Goal: Transaction & Acquisition: Purchase product/service

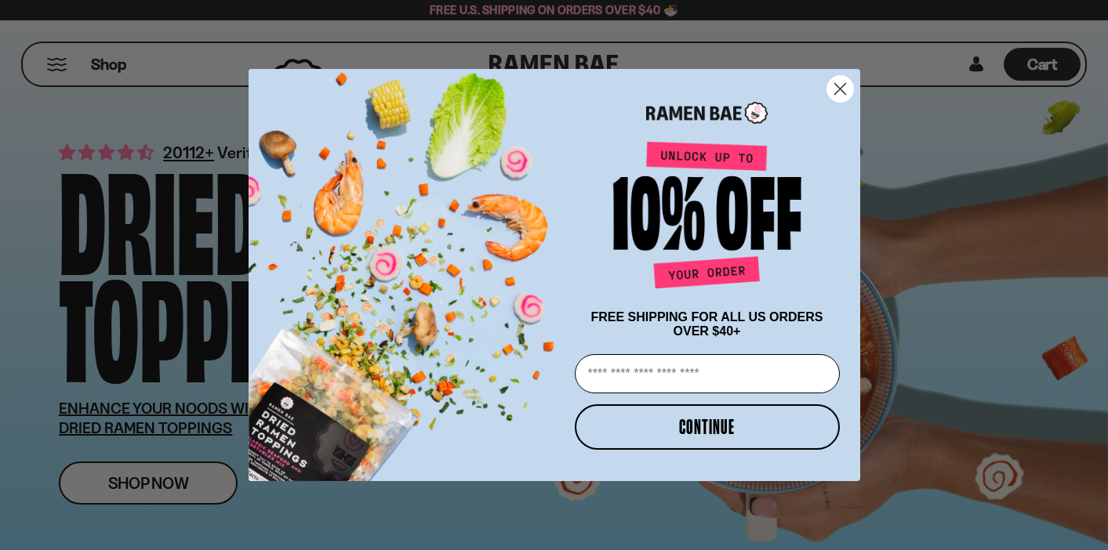
scroll to position [0, 1]
click at [840, 90] on circle "Close dialog" at bounding box center [839, 89] width 26 height 26
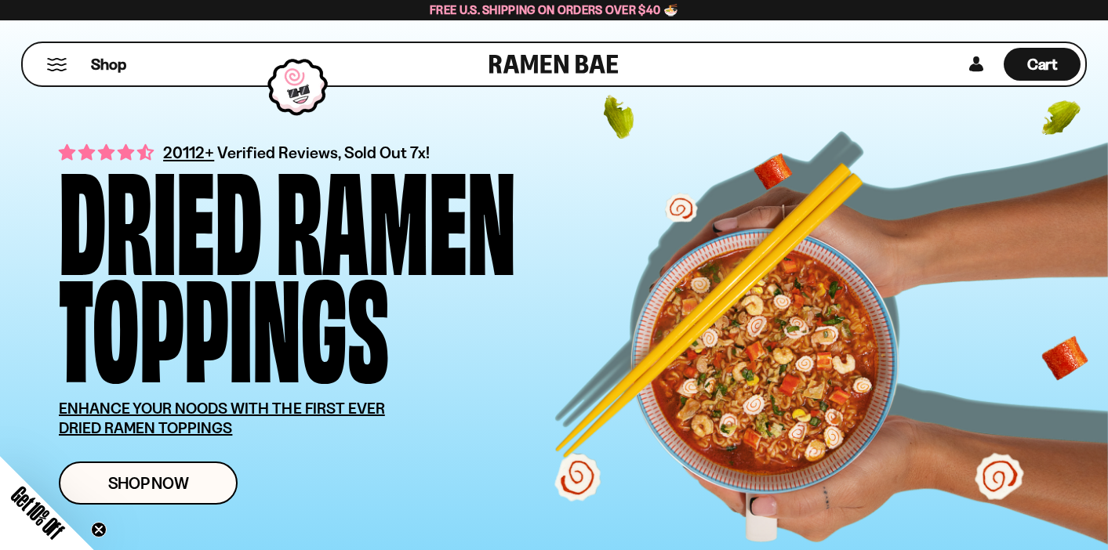
click at [59, 66] on button "Mobile Menu Trigger" at bounding box center [56, 64] width 21 height 13
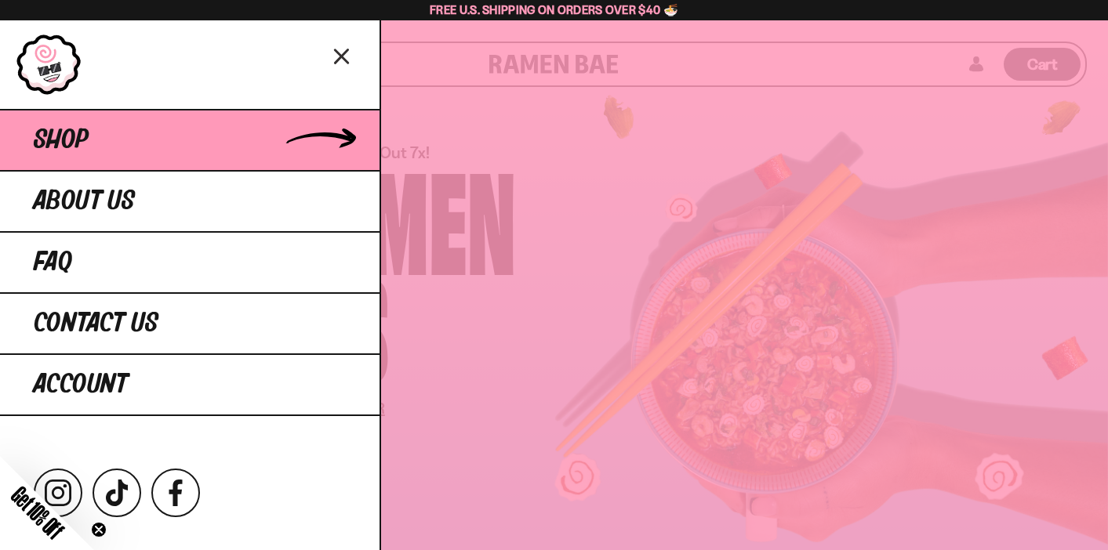
click at [67, 132] on span "Shop" at bounding box center [61, 140] width 55 height 28
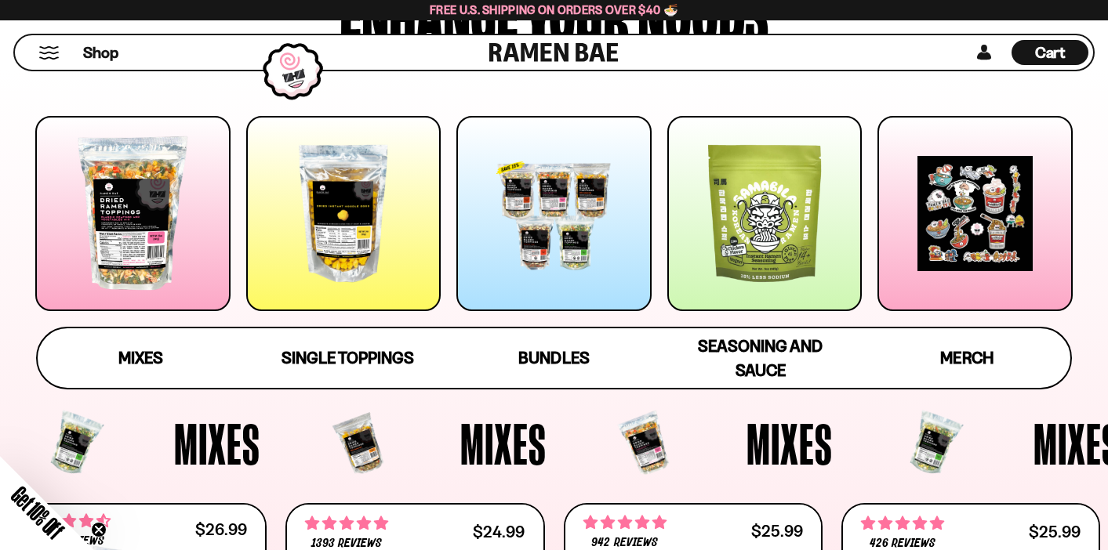
scroll to position [191, 0]
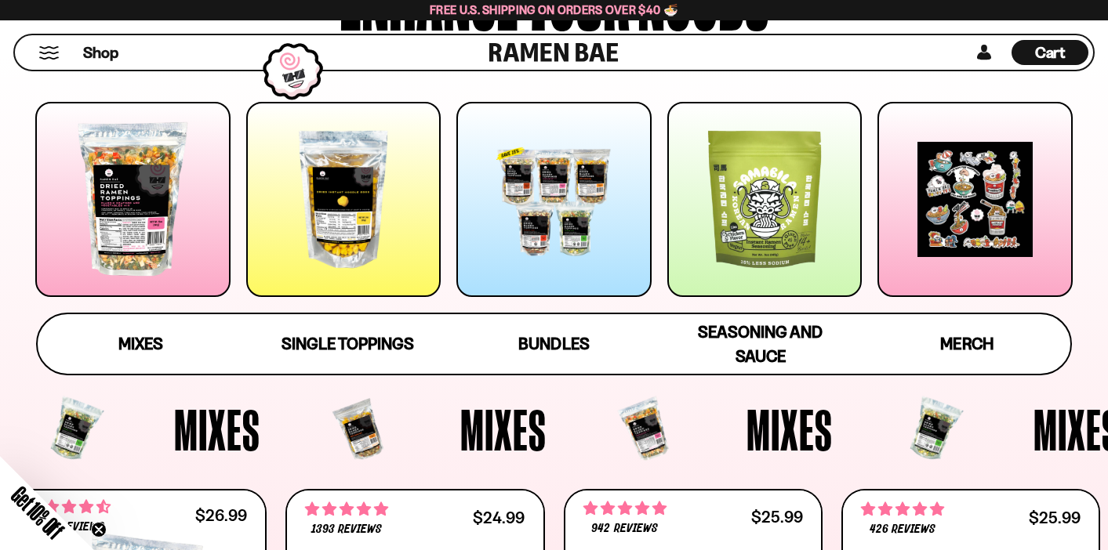
click at [127, 239] on div at bounding box center [132, 199] width 195 height 195
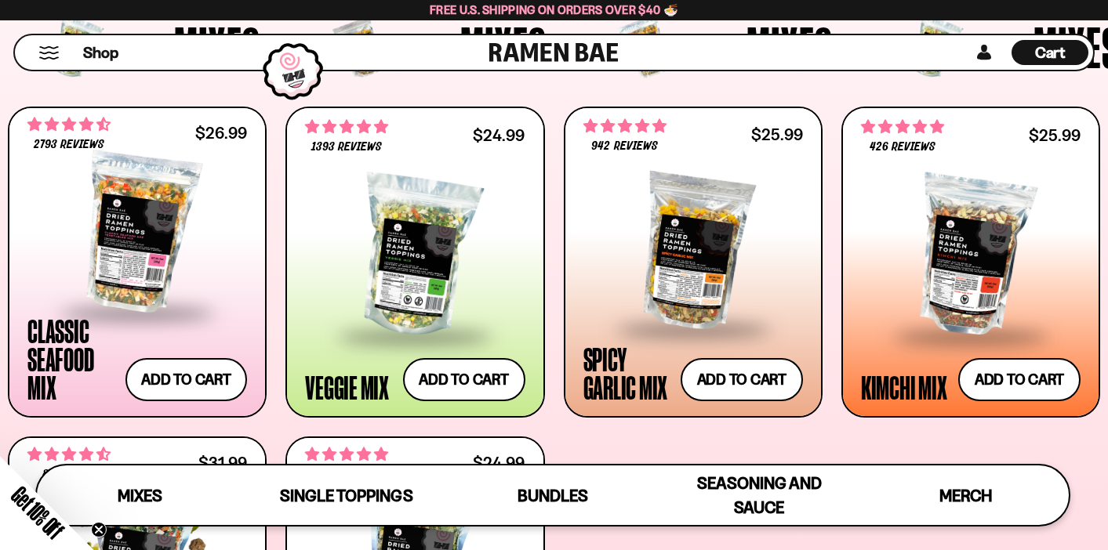
scroll to position [552, 0]
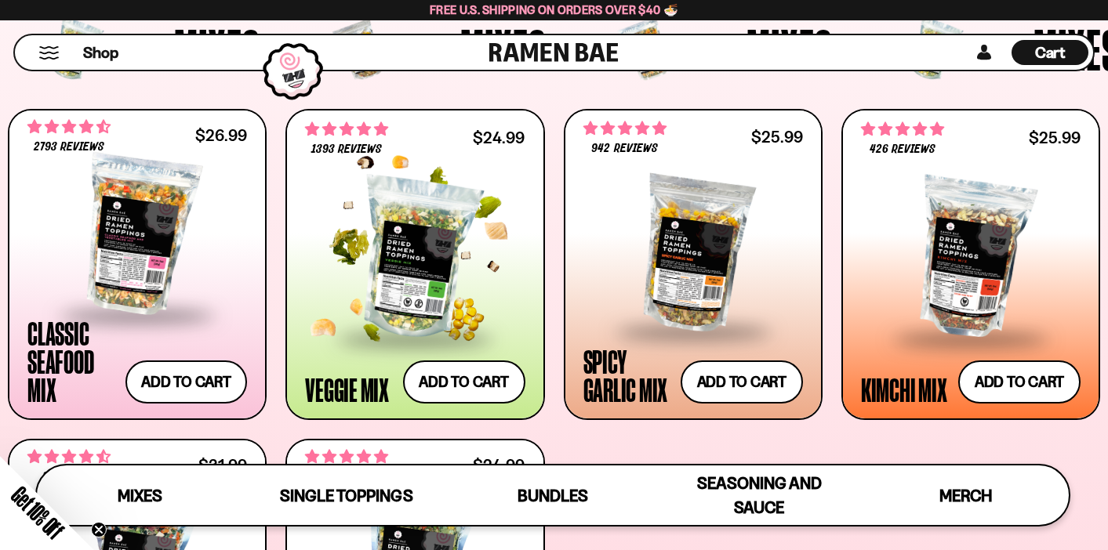
click at [408, 286] on div at bounding box center [414, 258] width 219 height 157
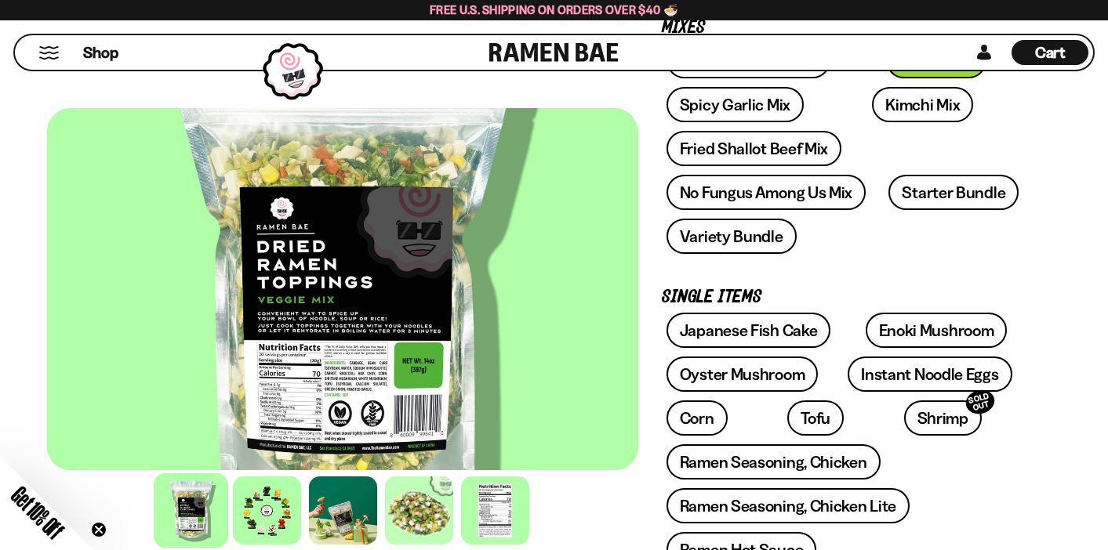
scroll to position [343, 0]
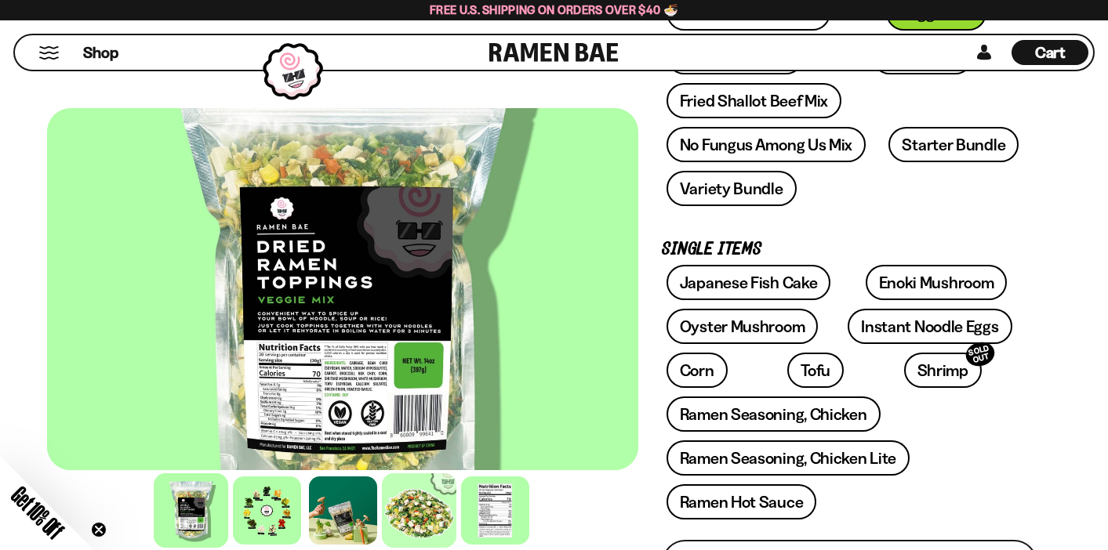
click at [426, 523] on div at bounding box center [419, 510] width 74 height 74
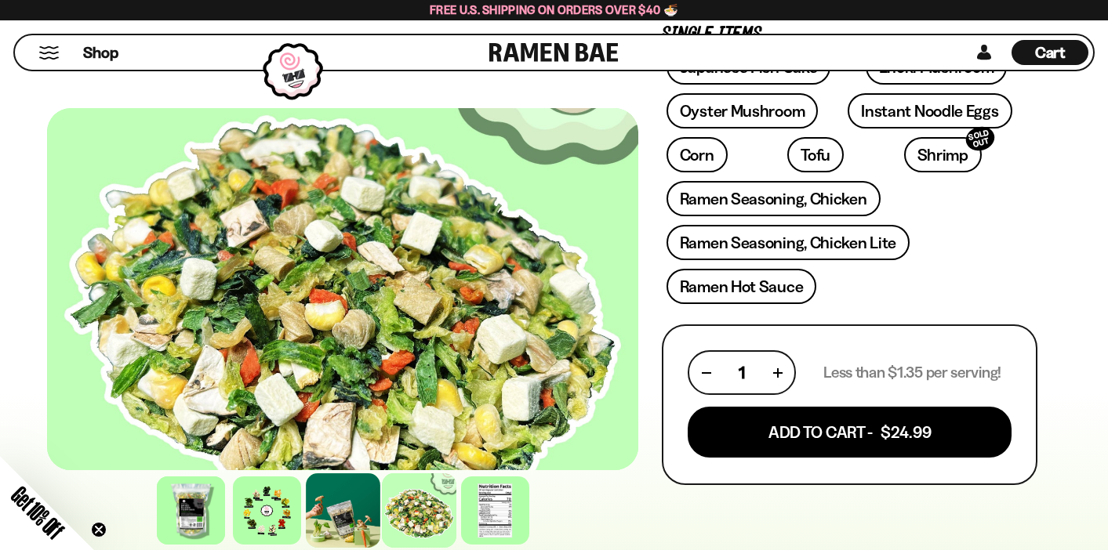
scroll to position [559, 0]
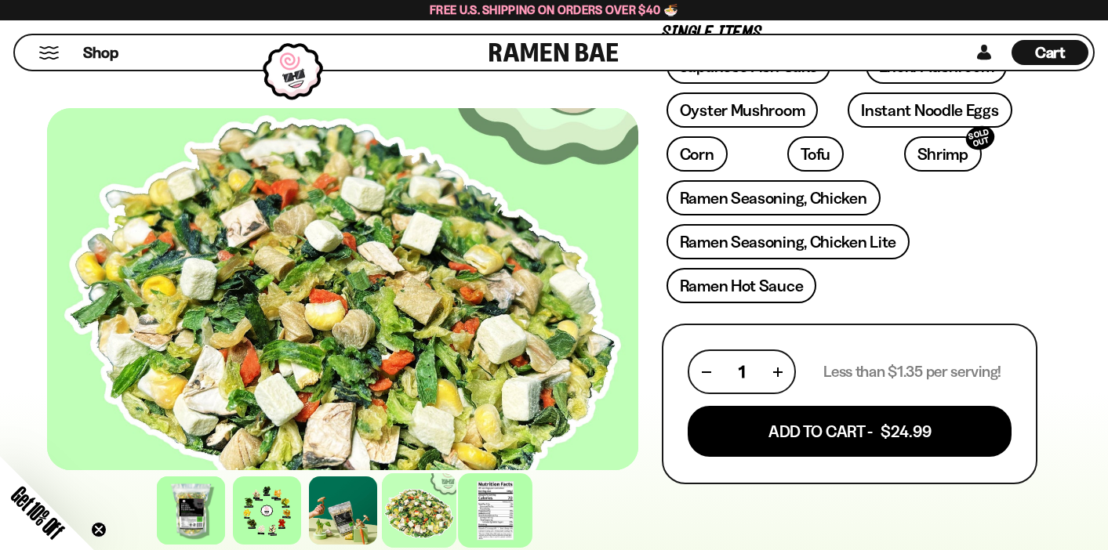
click at [495, 512] on div at bounding box center [495, 510] width 74 height 74
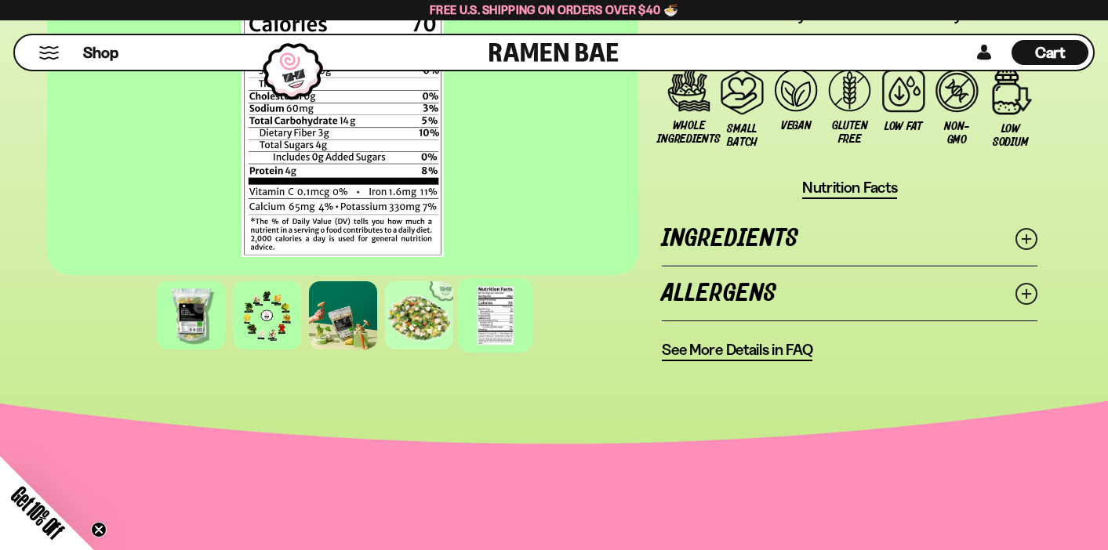
scroll to position [1456, 0]
